Goal: Communication & Community: Participate in discussion

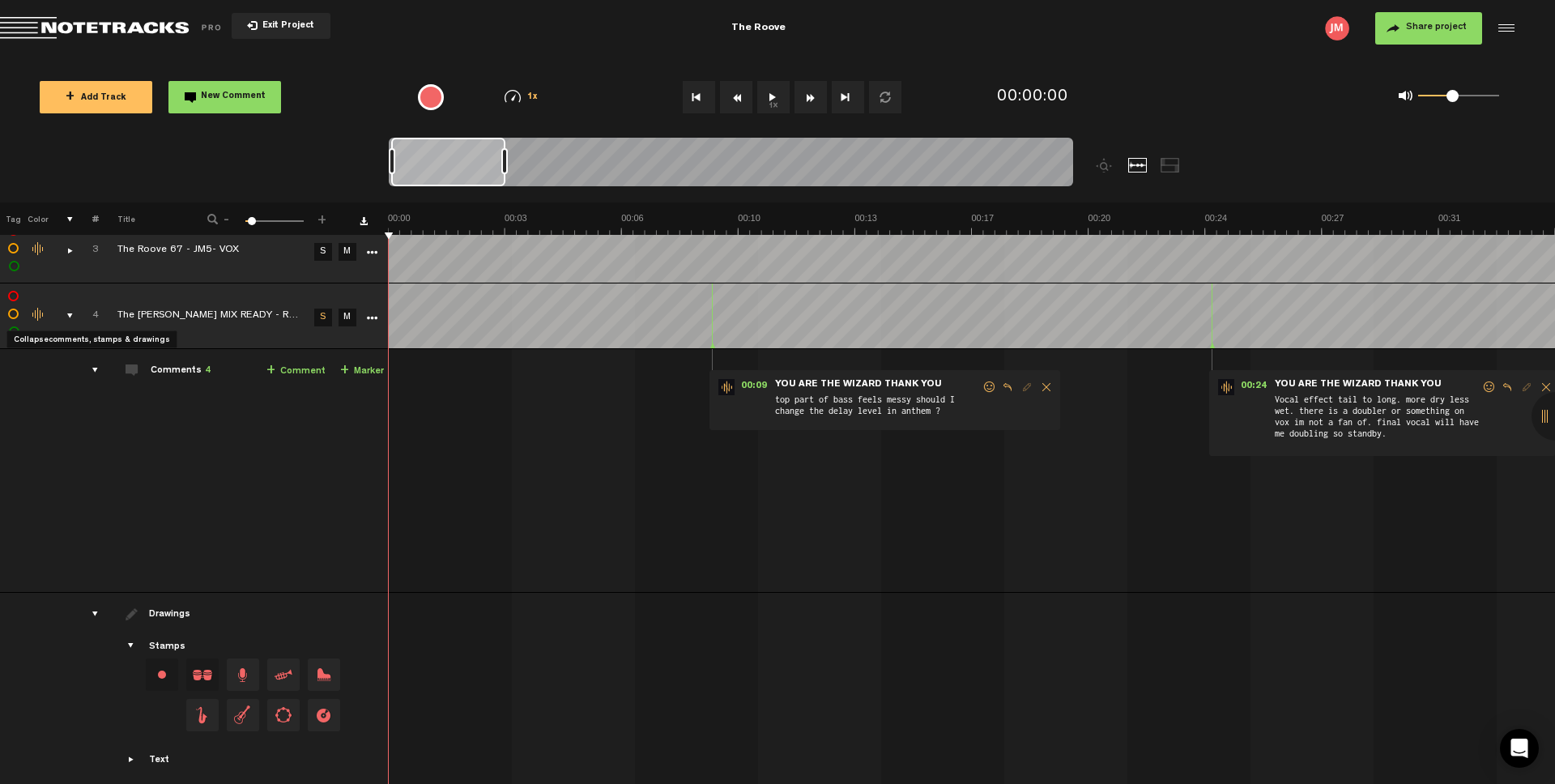
click at [68, 312] on div "comments, stamps & drawings" at bounding box center [63, 316] width 25 height 16
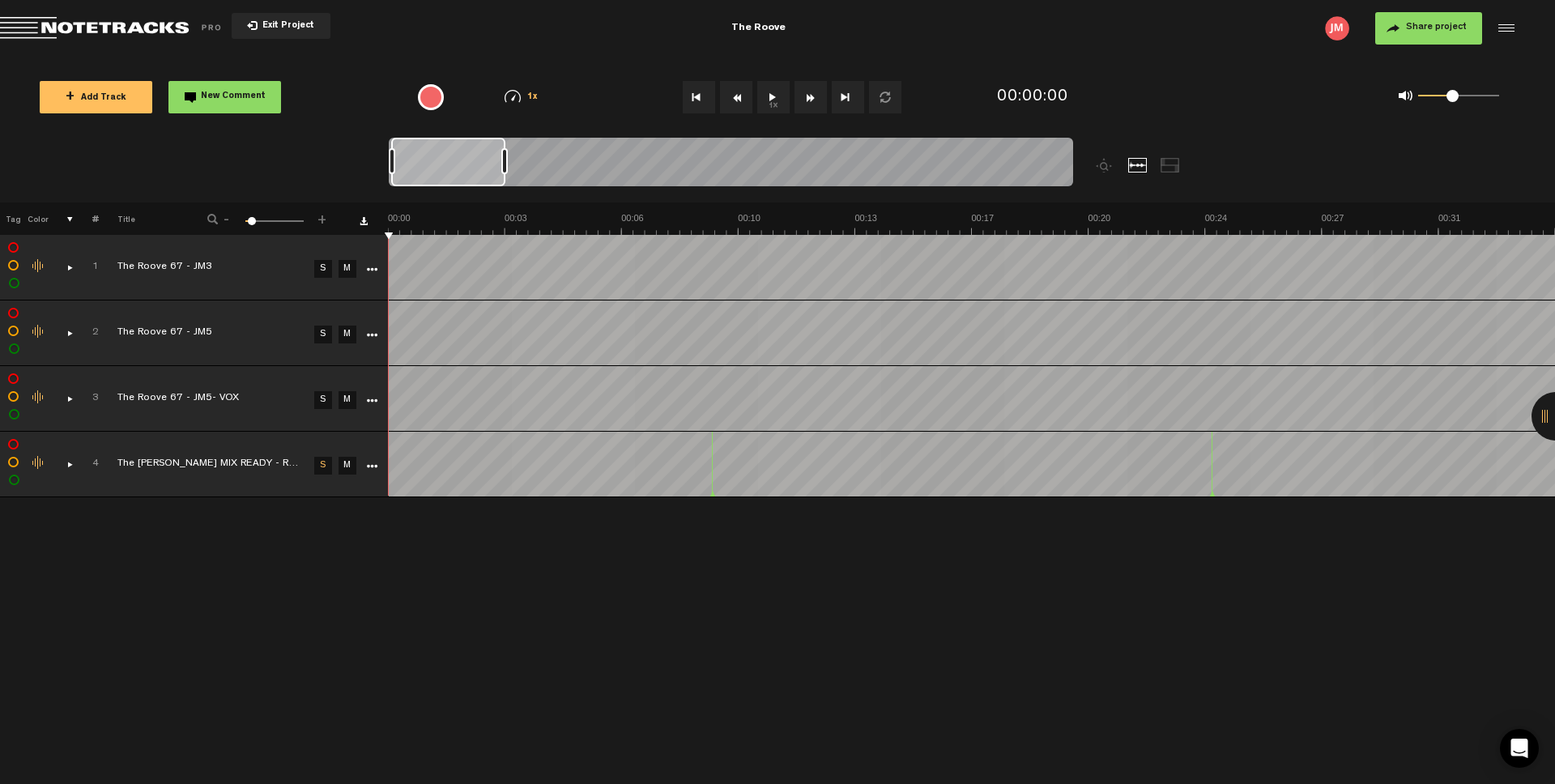
click at [69, 466] on div "comments, stamps & drawings" at bounding box center [63, 464] width 25 height 16
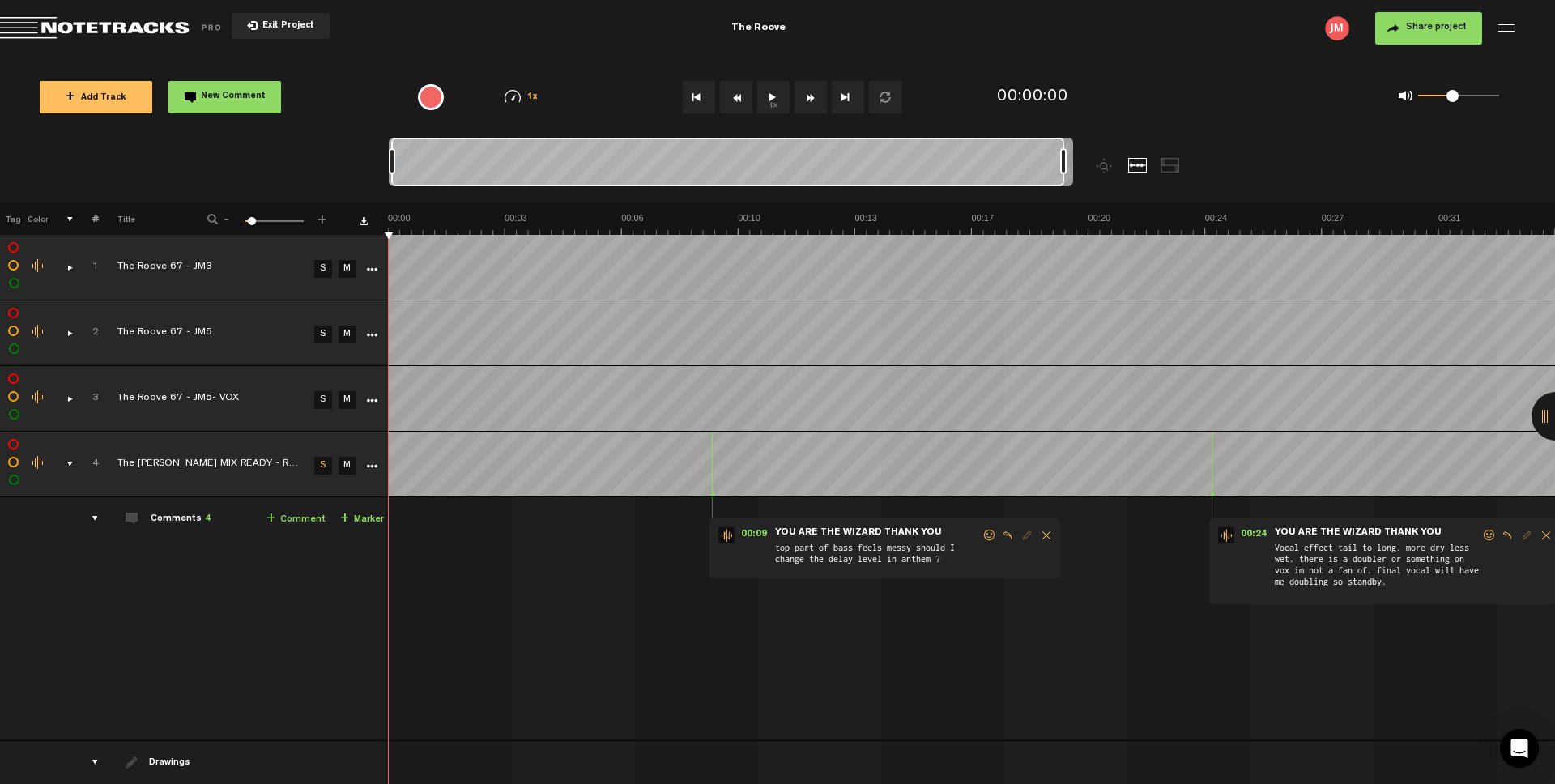
drag, startPoint x: 504, startPoint y: 162, endPoint x: 1080, endPoint y: 194, distance: 576.9
click at [1080, 194] on div at bounding box center [816, 170] width 855 height 65
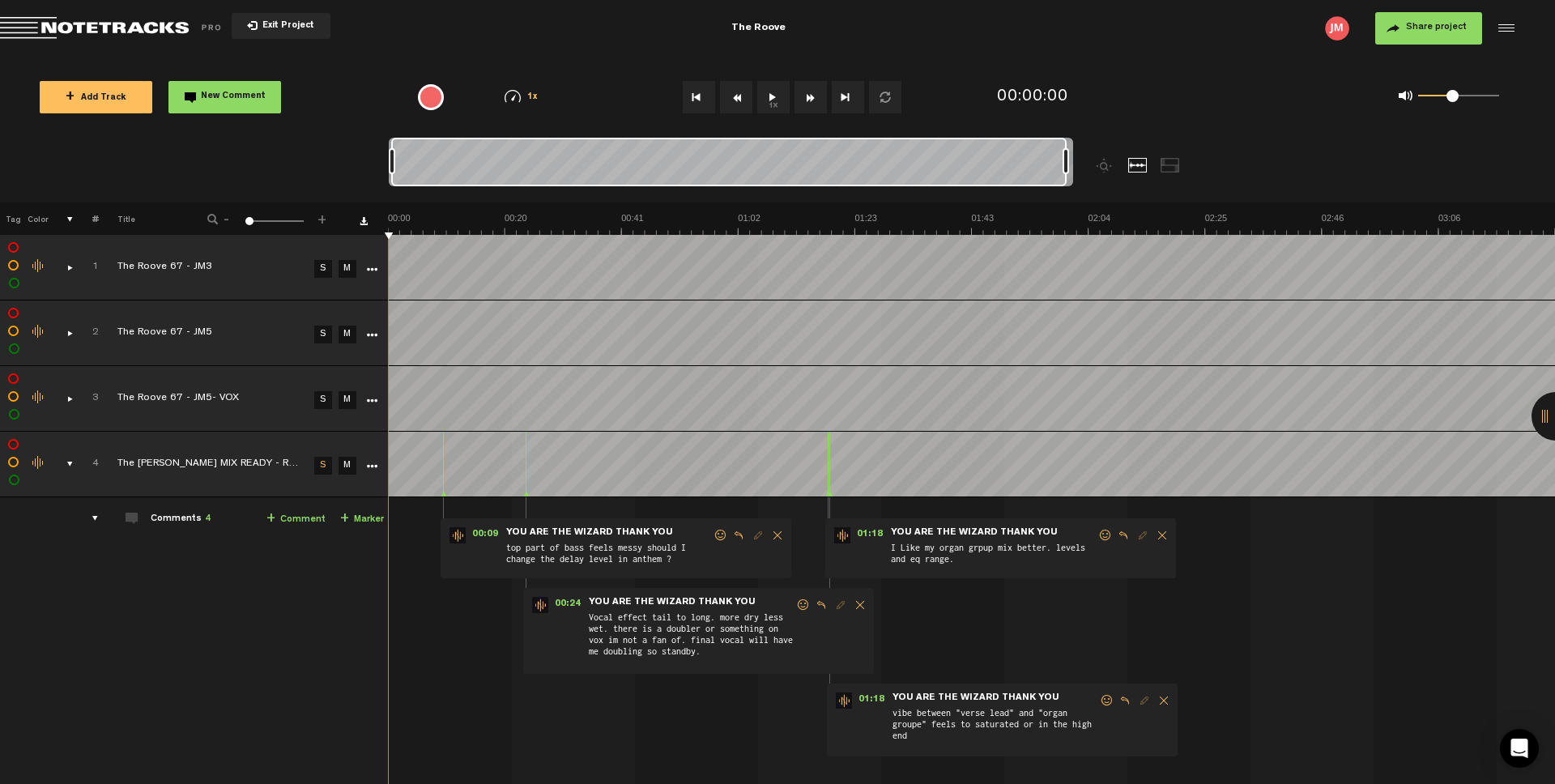
click at [819, 607] on span "Reply to comment" at bounding box center [821, 605] width 20 height 11
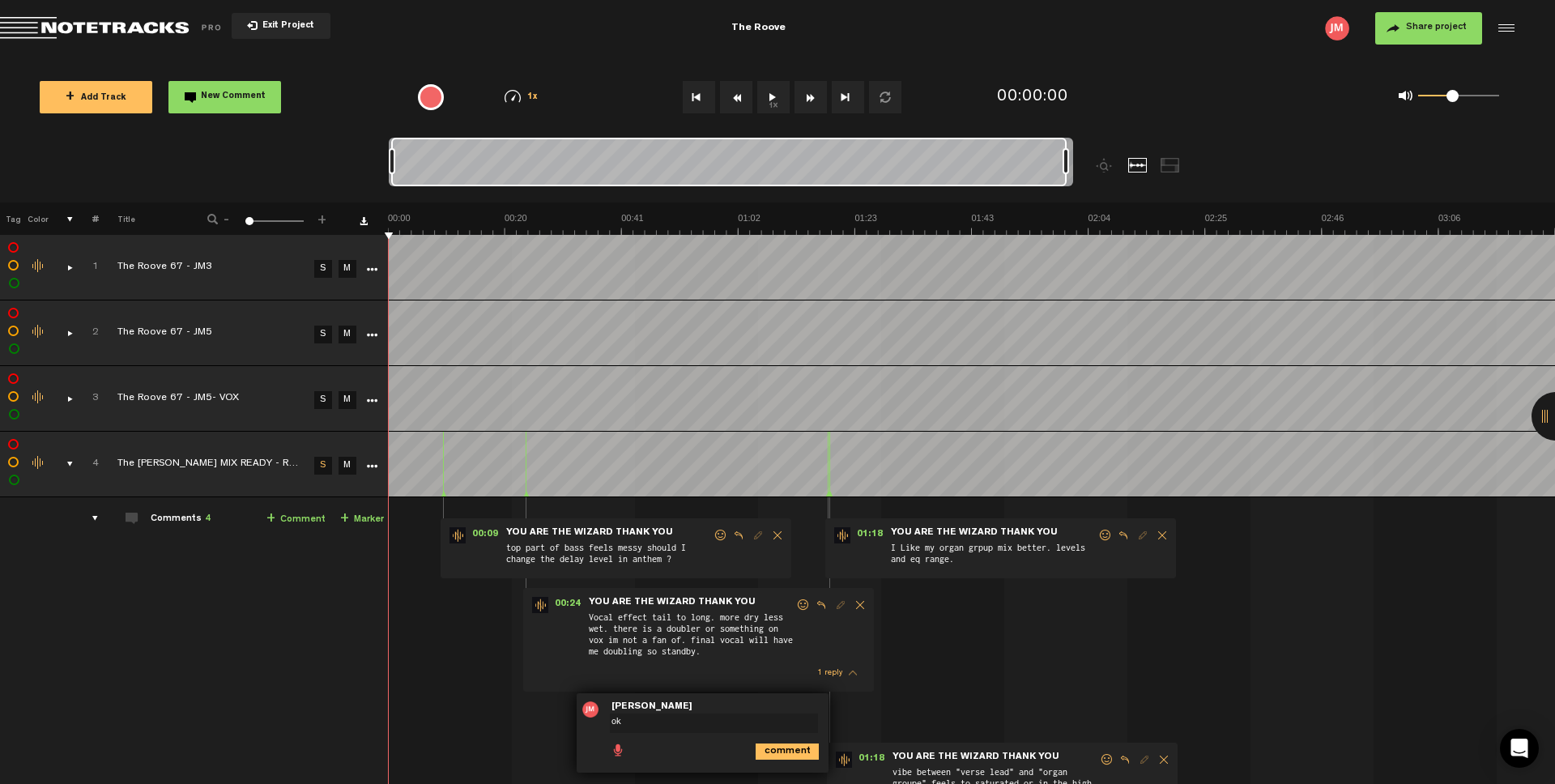
type textarea "ok"
click at [774, 749] on icon "comment" at bounding box center [787, 751] width 63 height 16
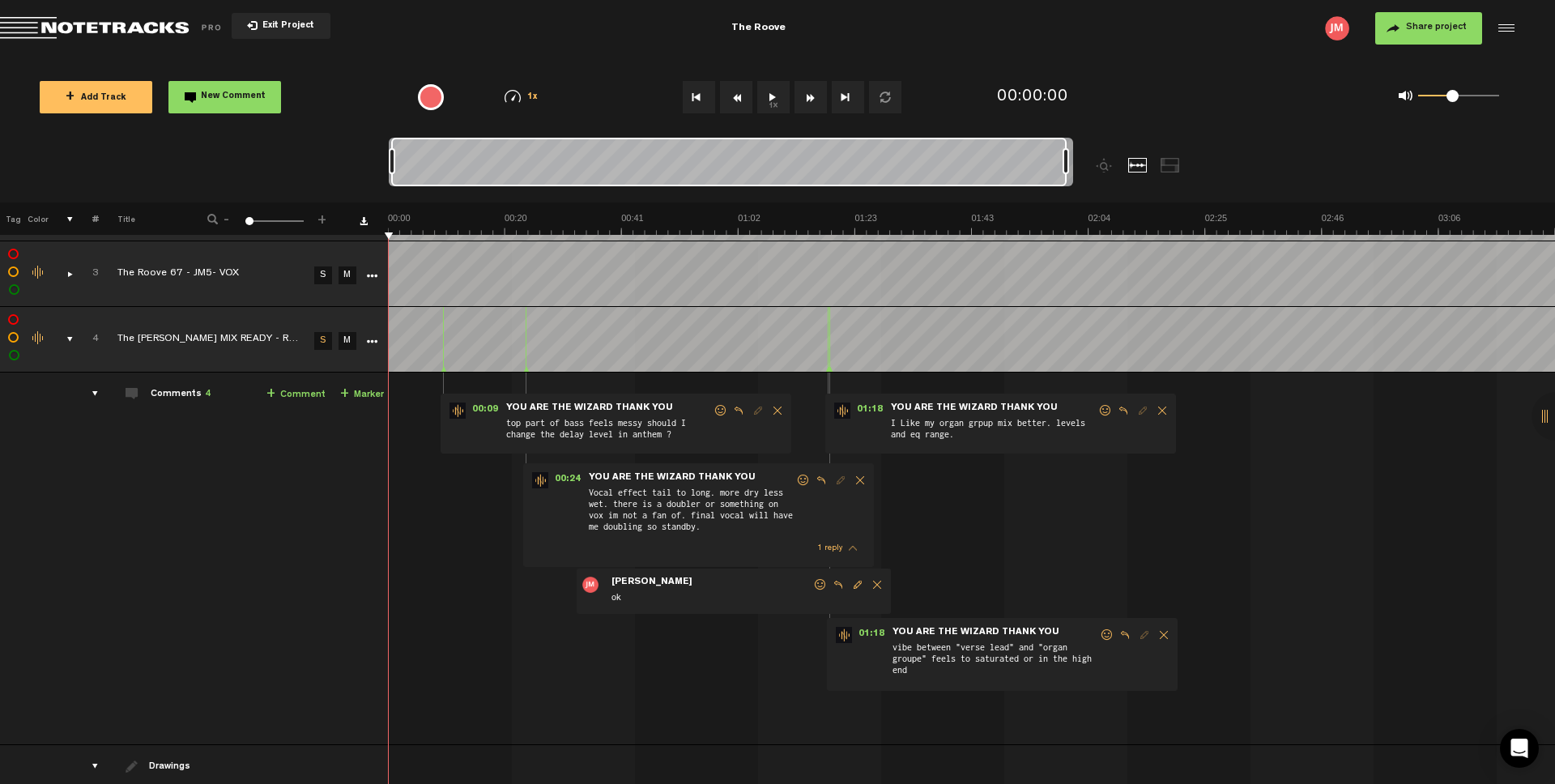
click at [1120, 633] on span "Reply to comment" at bounding box center [1124, 635] width 20 height 11
type textarea "ok"
click at [739, 413] on span "Reply to comment" at bounding box center [739, 411] width 20 height 11
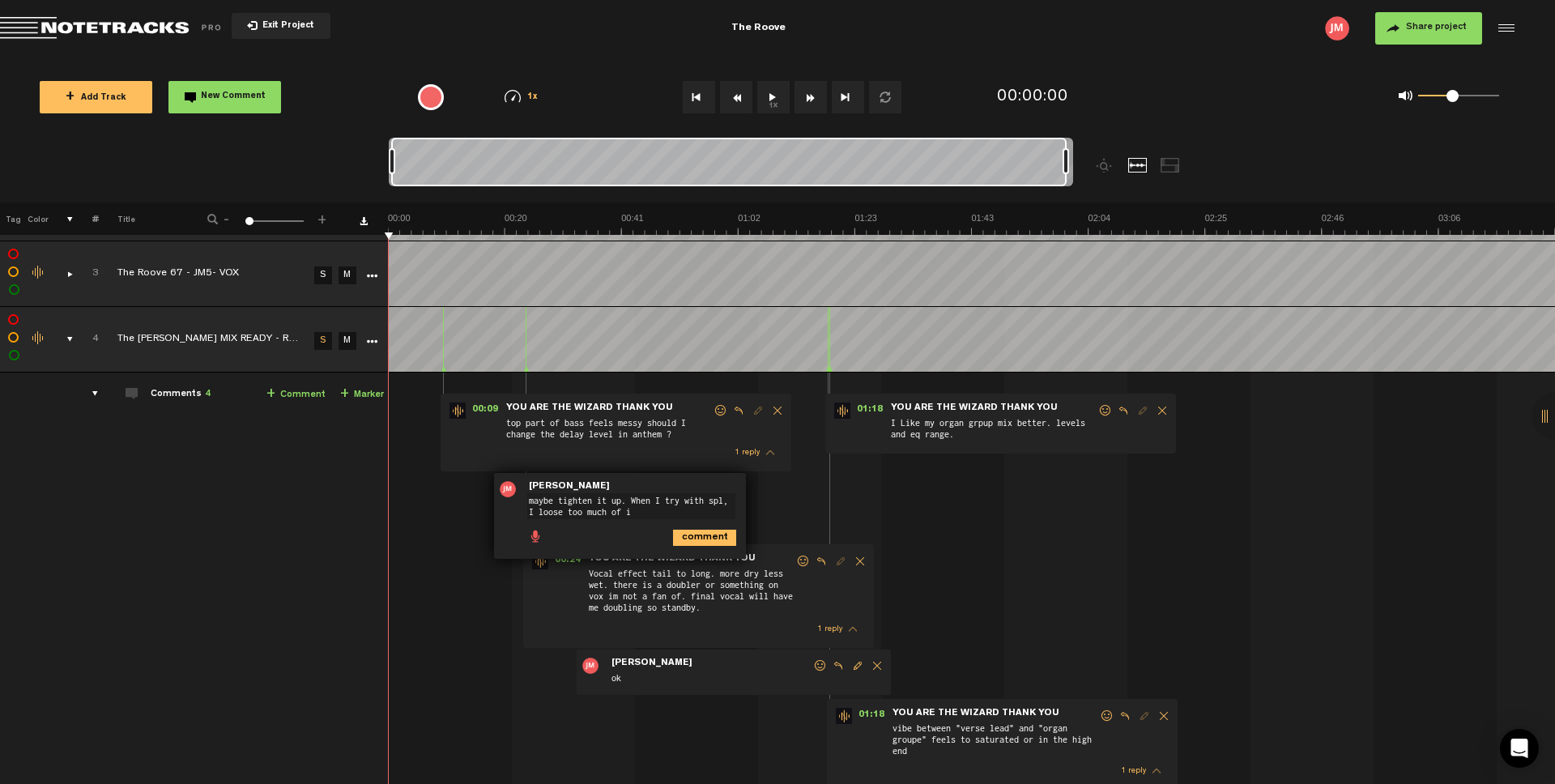
type textarea "maybe tighten it up. When I try with spl, I loose too much of it"
